Goal: Task Accomplishment & Management: Manage account settings

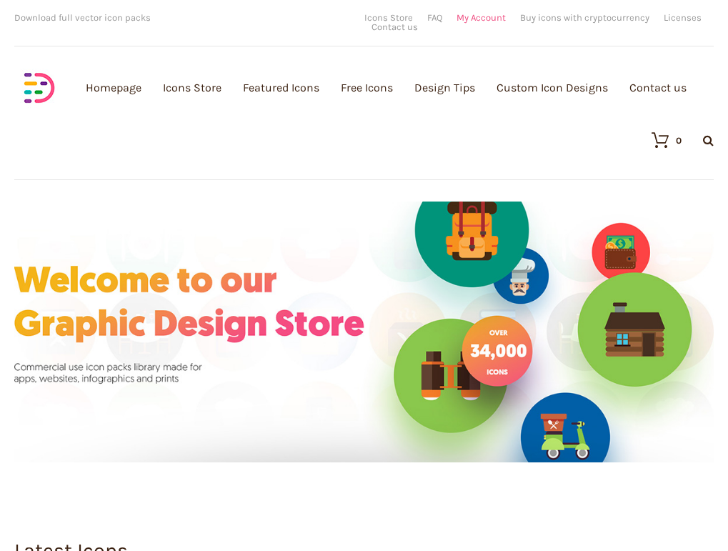
click at [486, 21] on link "My Account" at bounding box center [480, 17] width 49 height 9
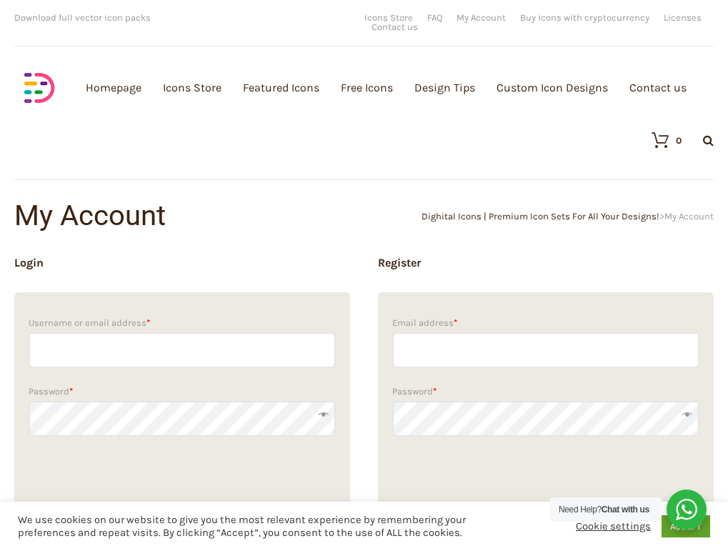
click at [108, 349] on input "Username or email address *" at bounding box center [182, 350] width 307 height 36
paste input "[EMAIL_ADDRESS][DOMAIN_NAME]"
type input "[EMAIL_ADDRESS][DOMAIN_NAME]"
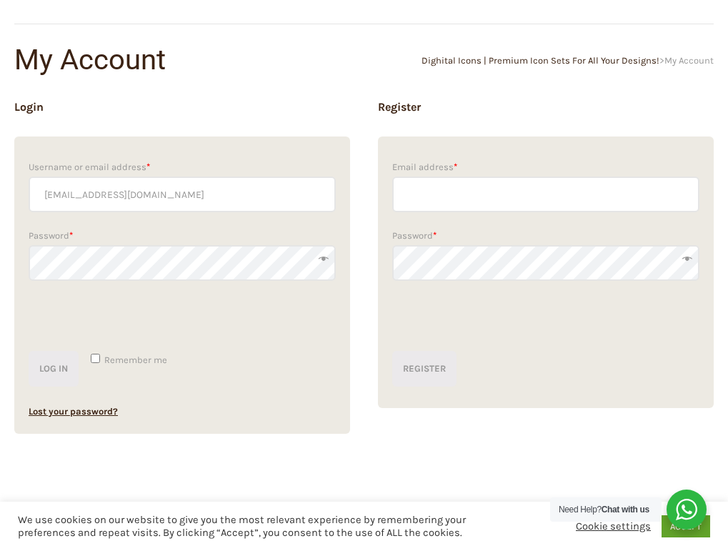
scroll to position [156, 0]
click at [29, 350] on button "Log in" at bounding box center [54, 368] width 50 height 36
click at [50, 368] on button "Log in" at bounding box center [54, 368] width 50 height 36
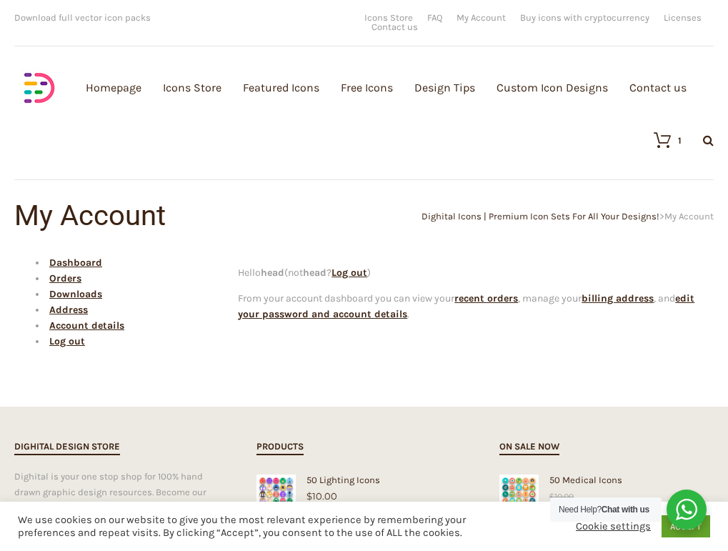
click at [572, 385] on div "Homepage Icons Store Featured Icons Free Icons Design Tips Custom Icon Designs …" at bounding box center [364, 508] width 728 height 1017
click at [79, 328] on link "Account details" at bounding box center [86, 325] width 75 height 12
